Goal: Transaction & Acquisition: Purchase product/service

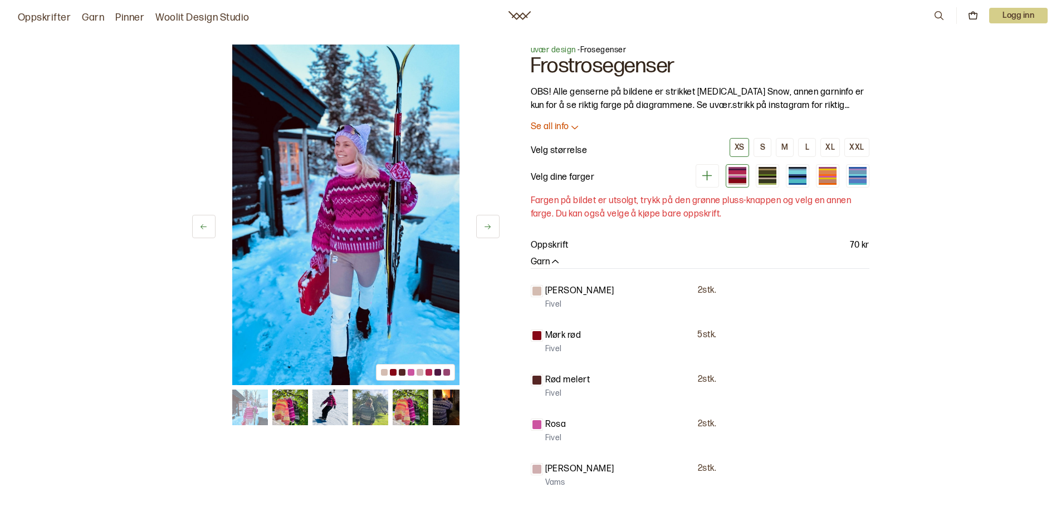
click at [332, 407] on img at bounding box center [330, 408] width 36 height 36
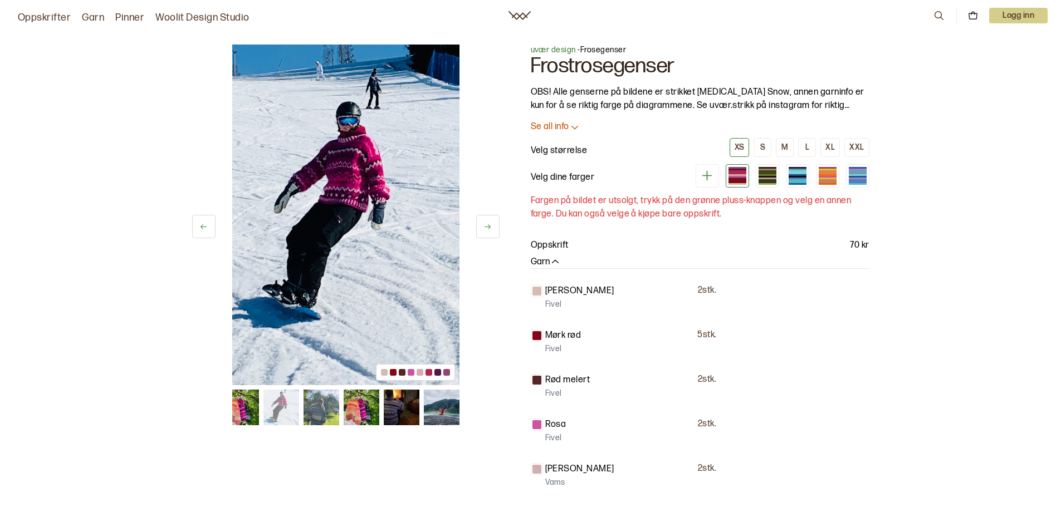
click at [400, 403] on img at bounding box center [401, 408] width 36 height 36
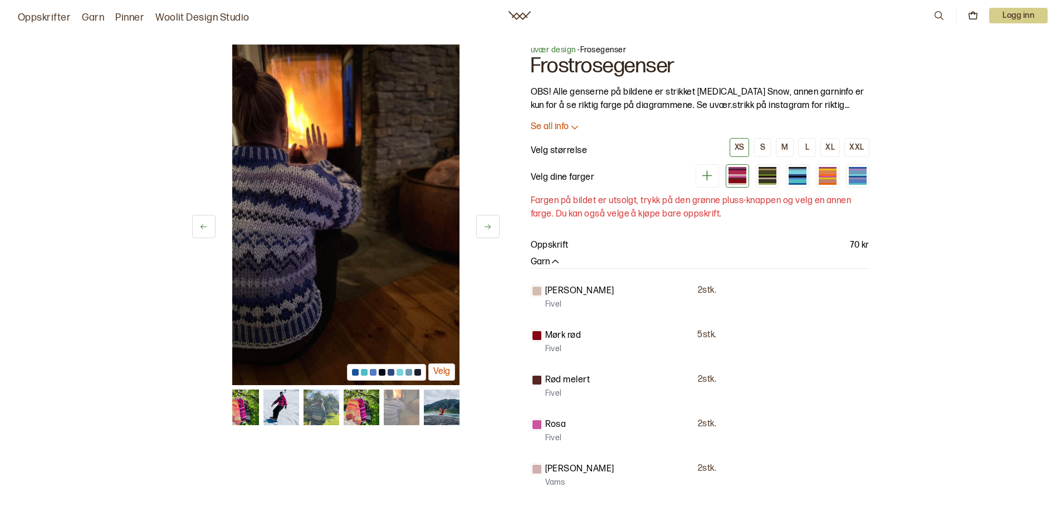
click at [471, 416] on div "6 av 7 Velg 6 av 7 Velg" at bounding box center [345, 235] width 307 height 381
click at [455, 416] on img at bounding box center [441, 408] width 36 height 36
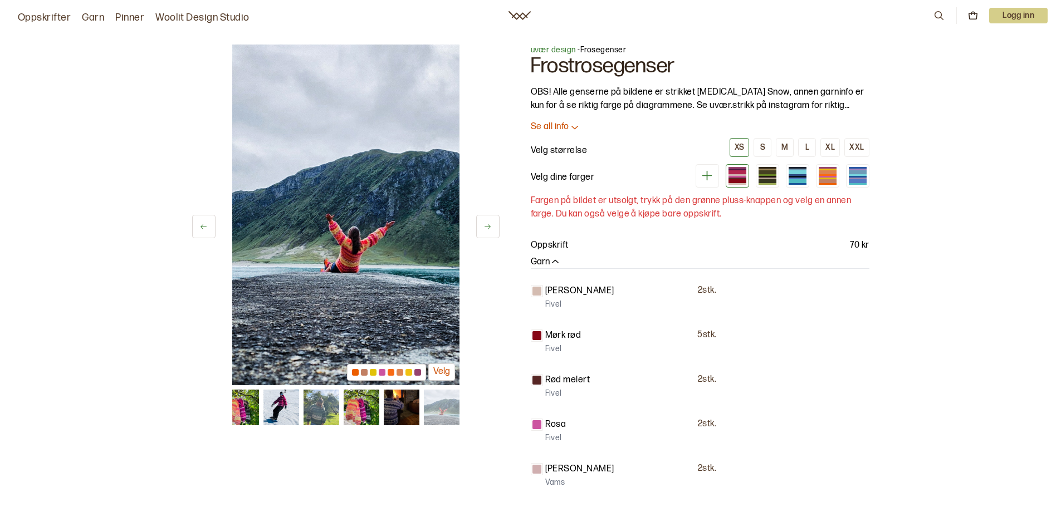
click at [323, 417] on img at bounding box center [321, 408] width 36 height 36
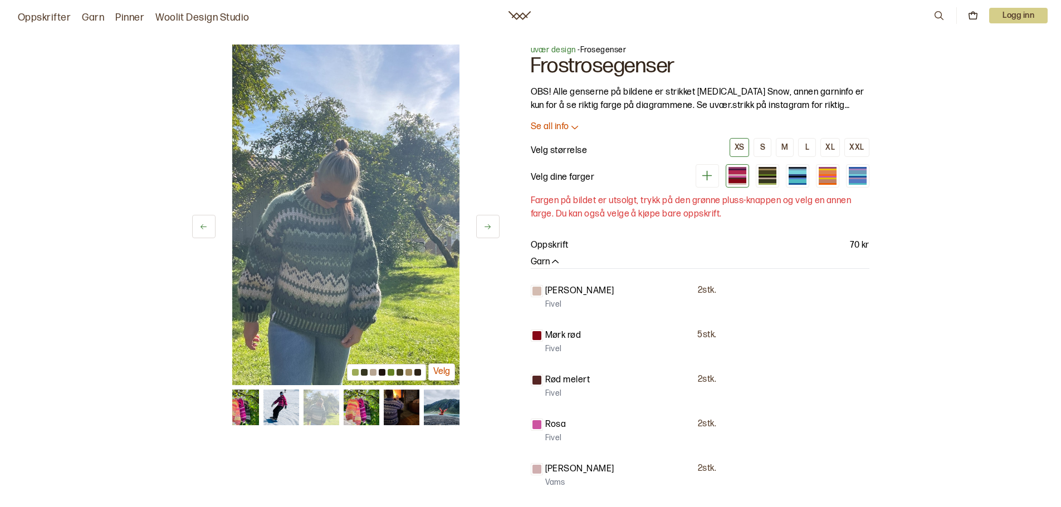
click at [280, 412] on img at bounding box center [281, 408] width 36 height 36
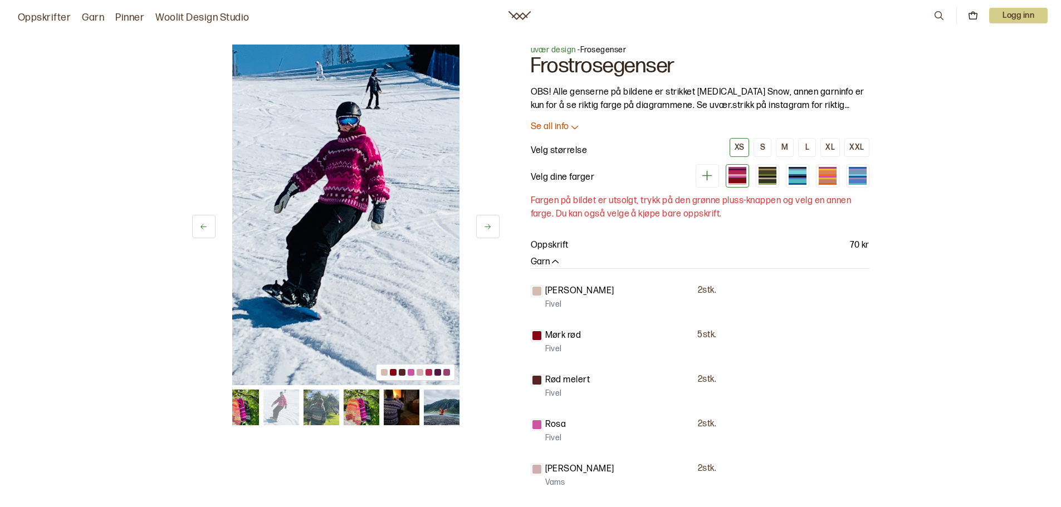
click at [310, 409] on img at bounding box center [321, 408] width 36 height 36
